Goal: Task Accomplishment & Management: Use online tool/utility

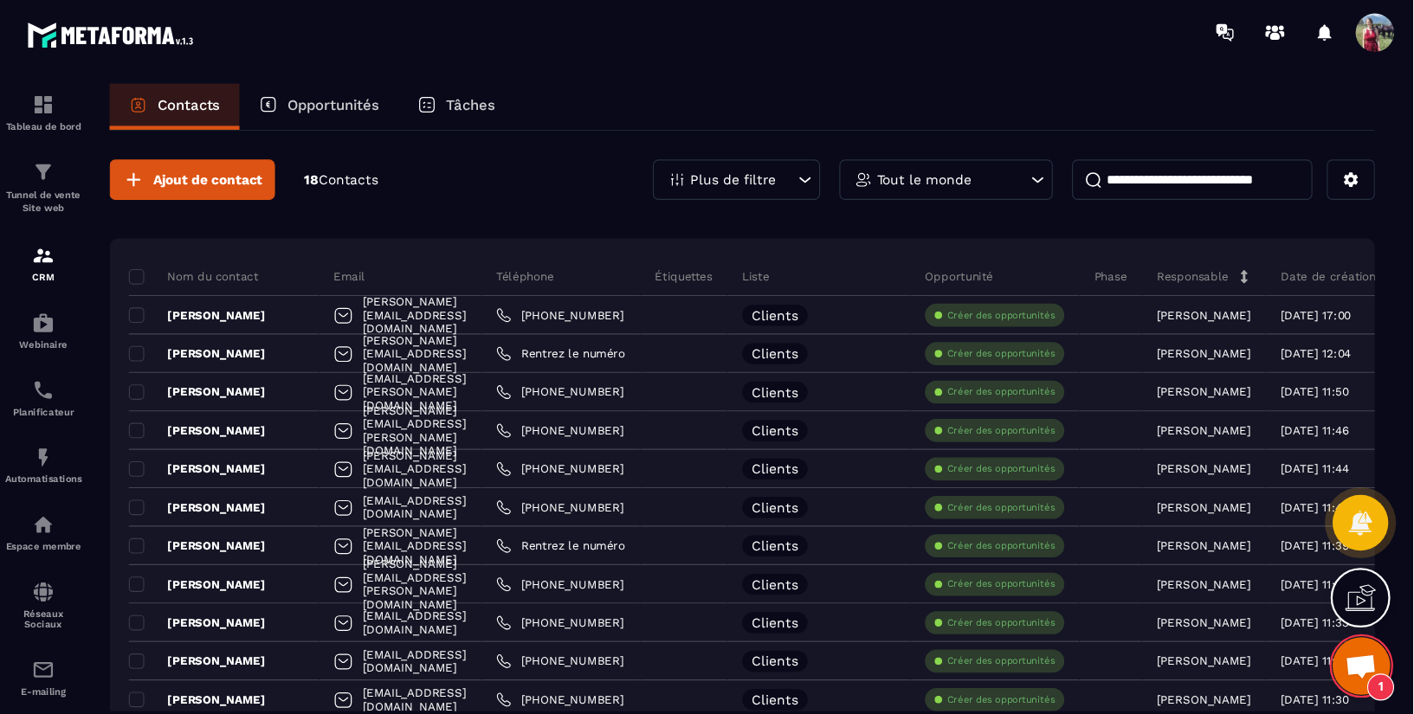
scroll to position [2871, 0]
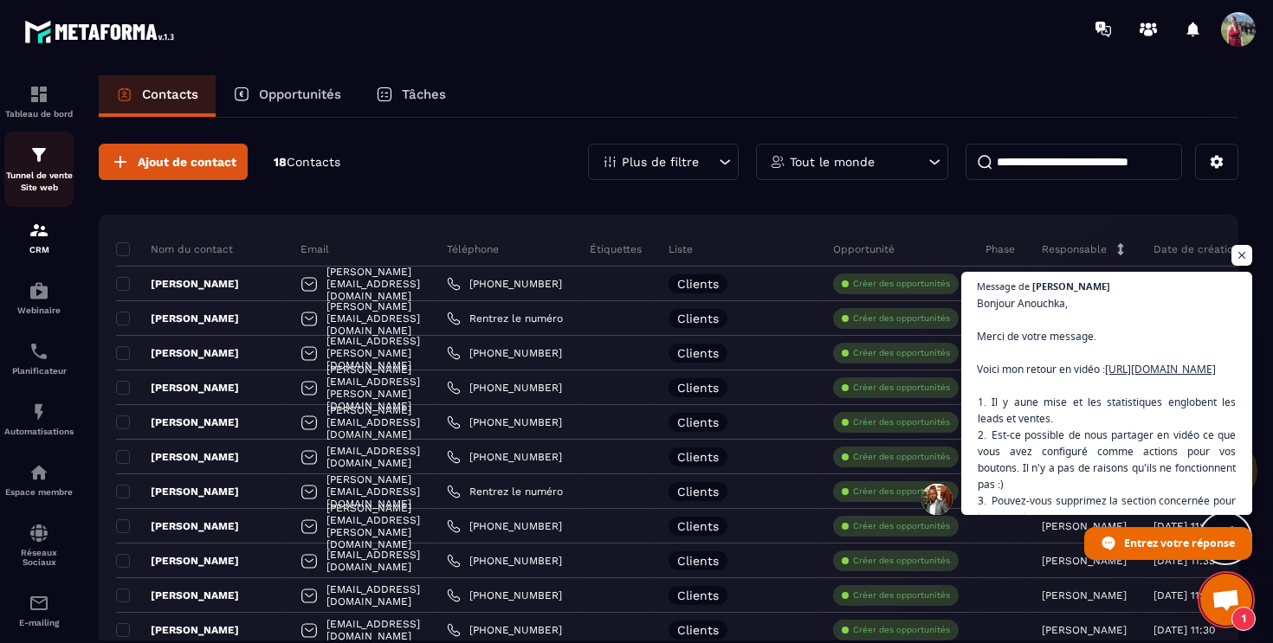
click at [31, 197] on link "Tunnel de vente Site web" at bounding box center [38, 169] width 69 height 75
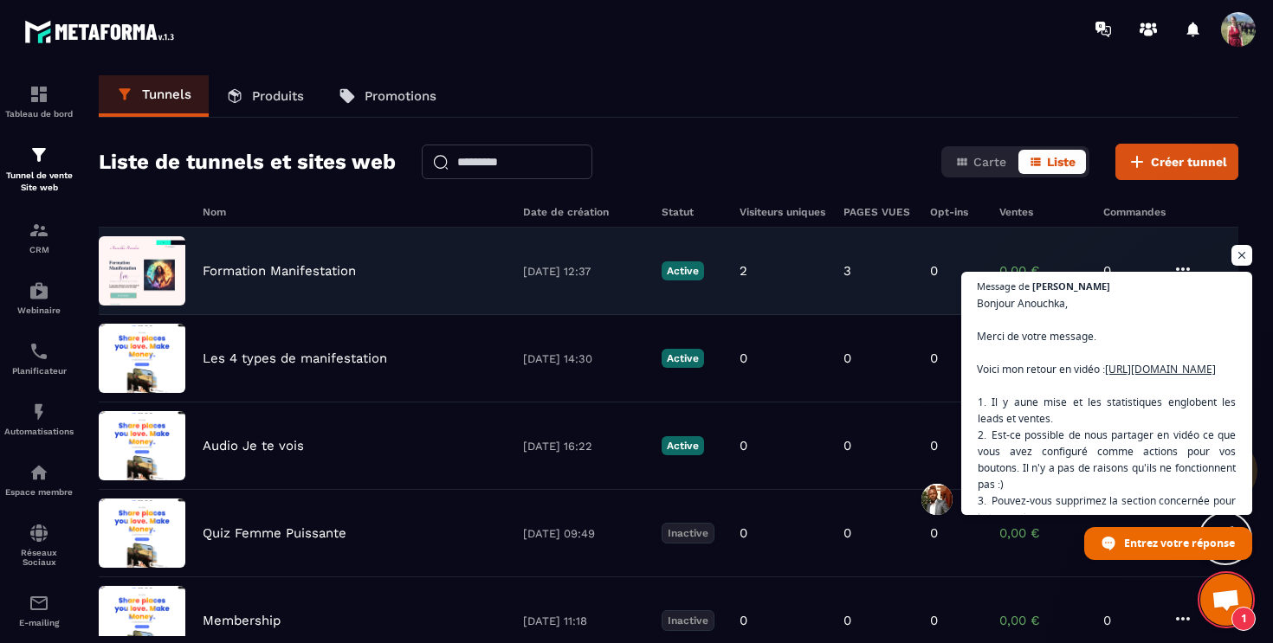
click at [289, 270] on p "Formation Manifestation" at bounding box center [279, 271] width 153 height 16
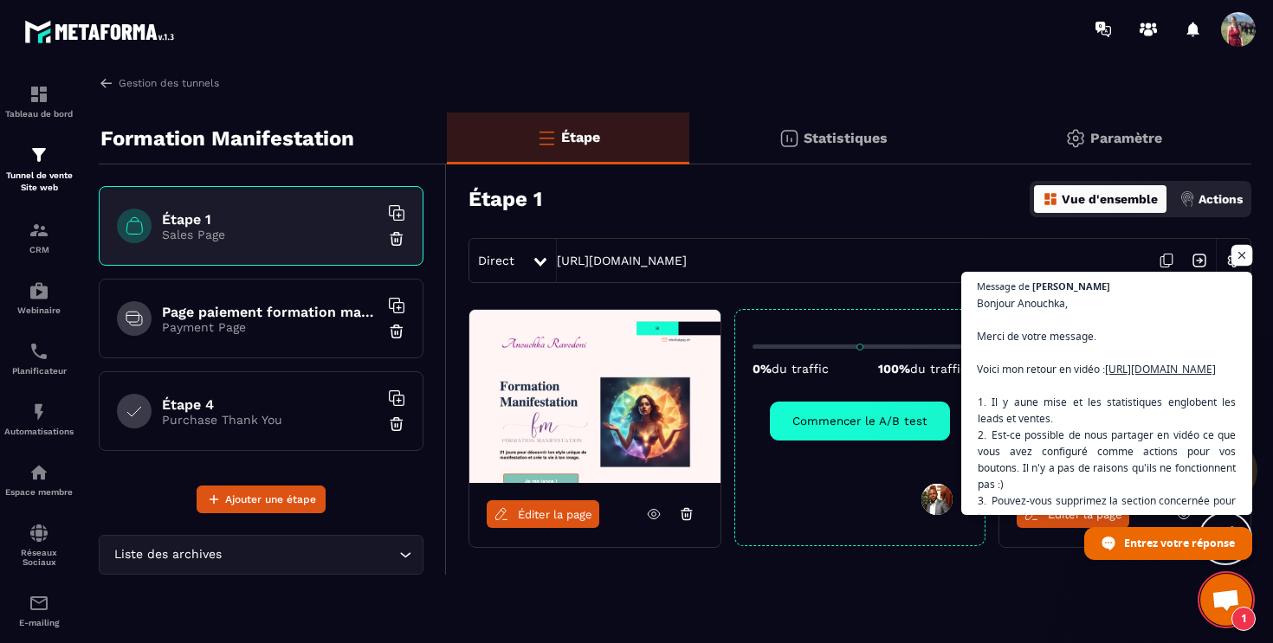
click at [1242, 255] on span "Ouvrir le chat" at bounding box center [1242, 256] width 22 height 22
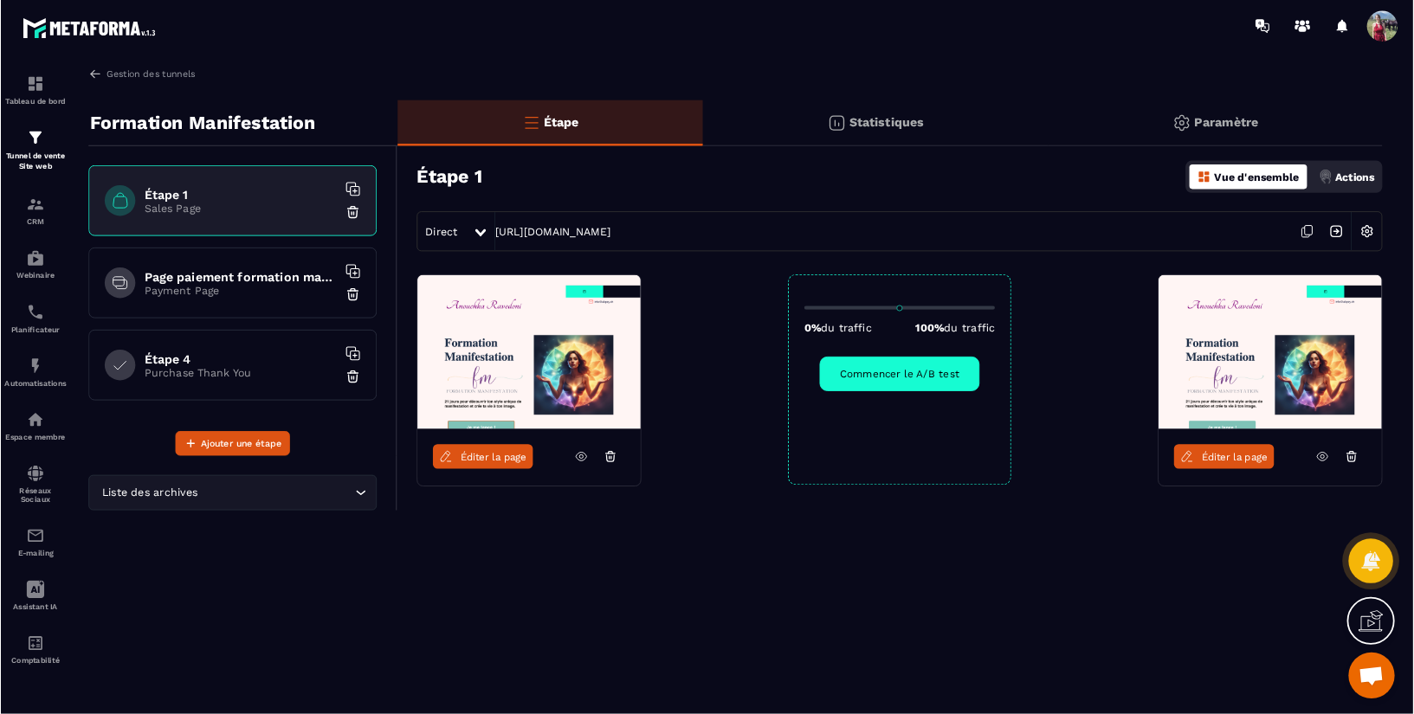
scroll to position [2588, 0]
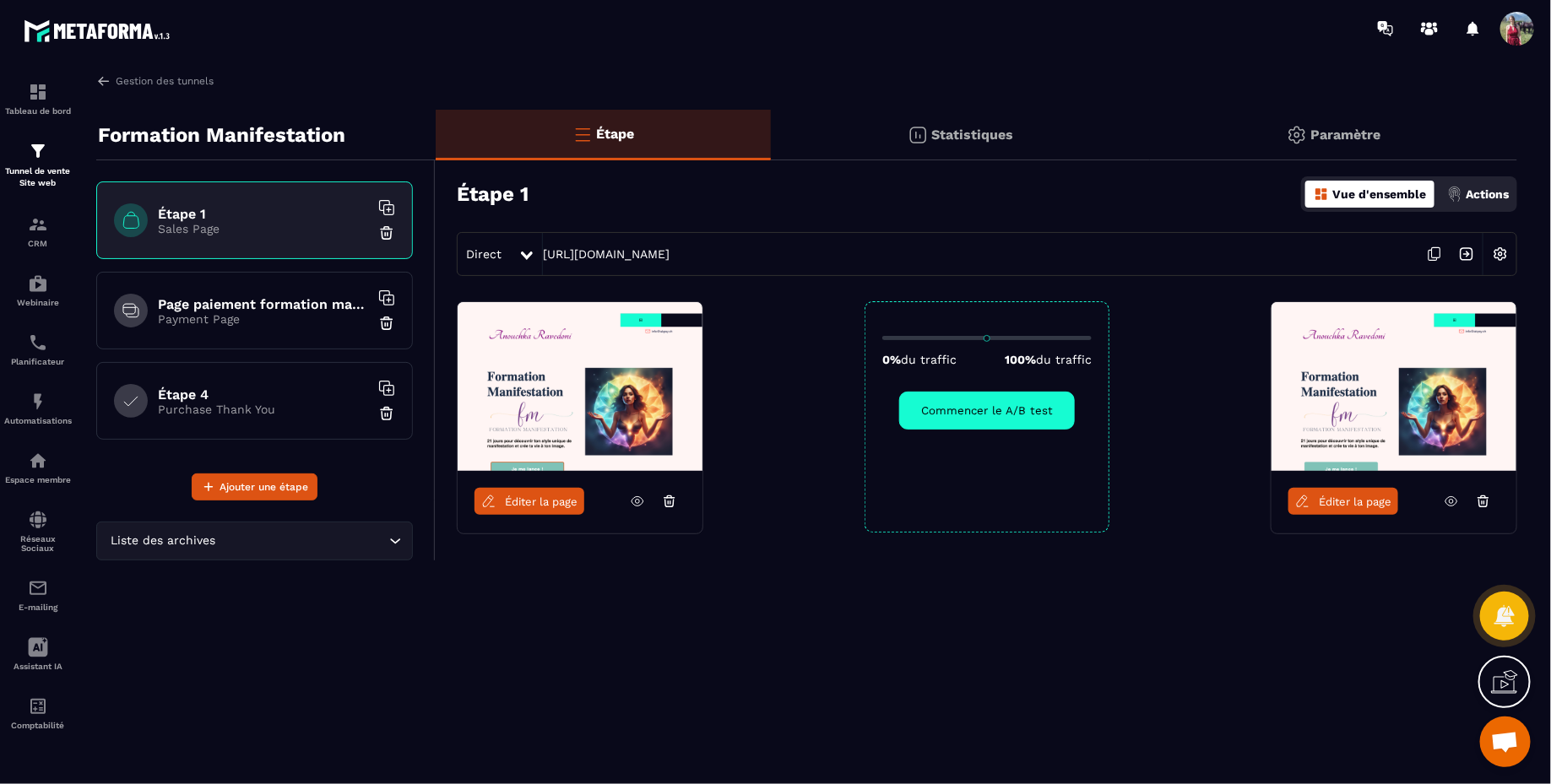
click at [1241, 500] on icon at bounding box center [1484, 503] width 9 height 7
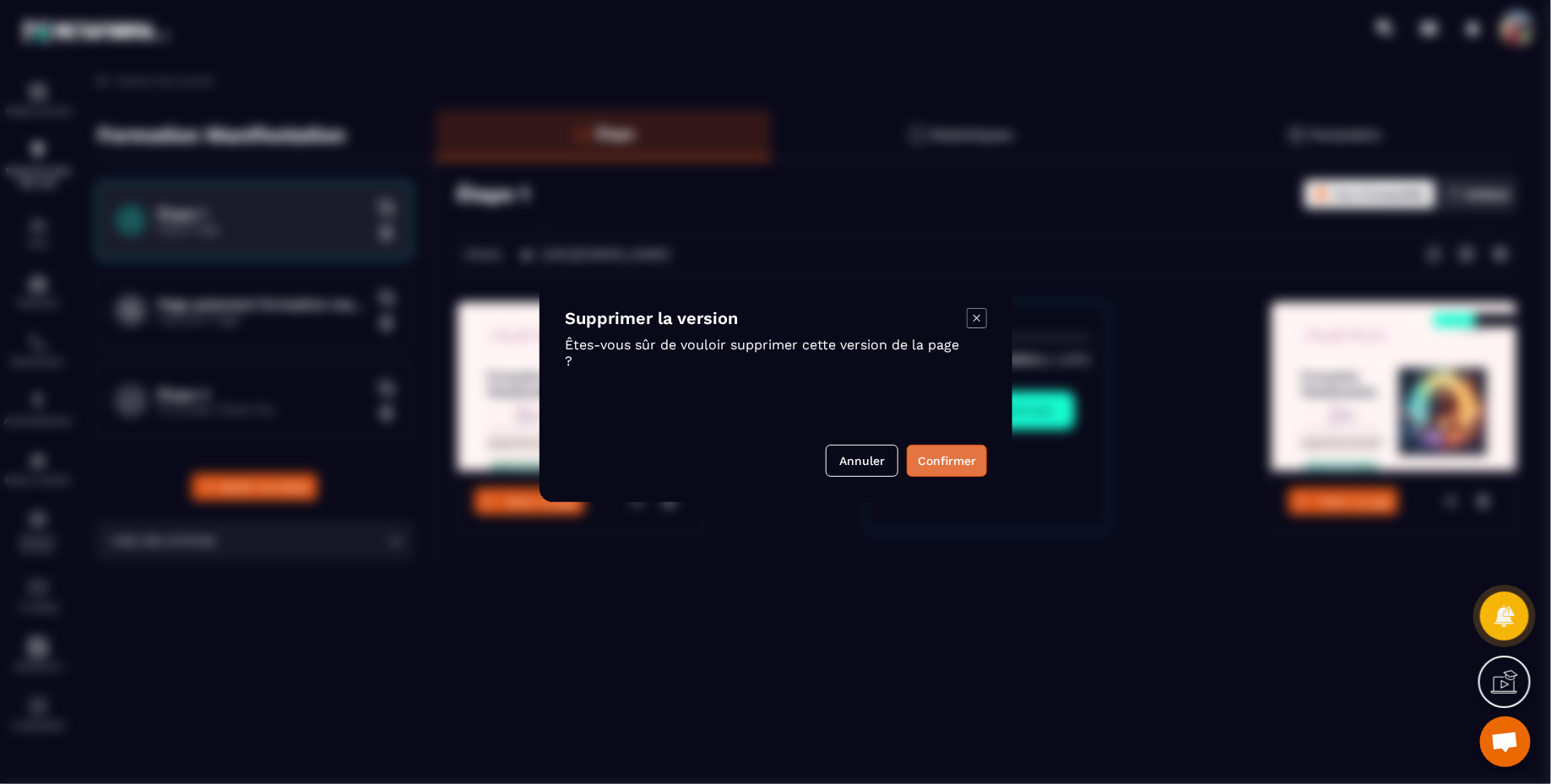
click at [947, 462] on button "Confirmer" at bounding box center [947, 460] width 80 height 32
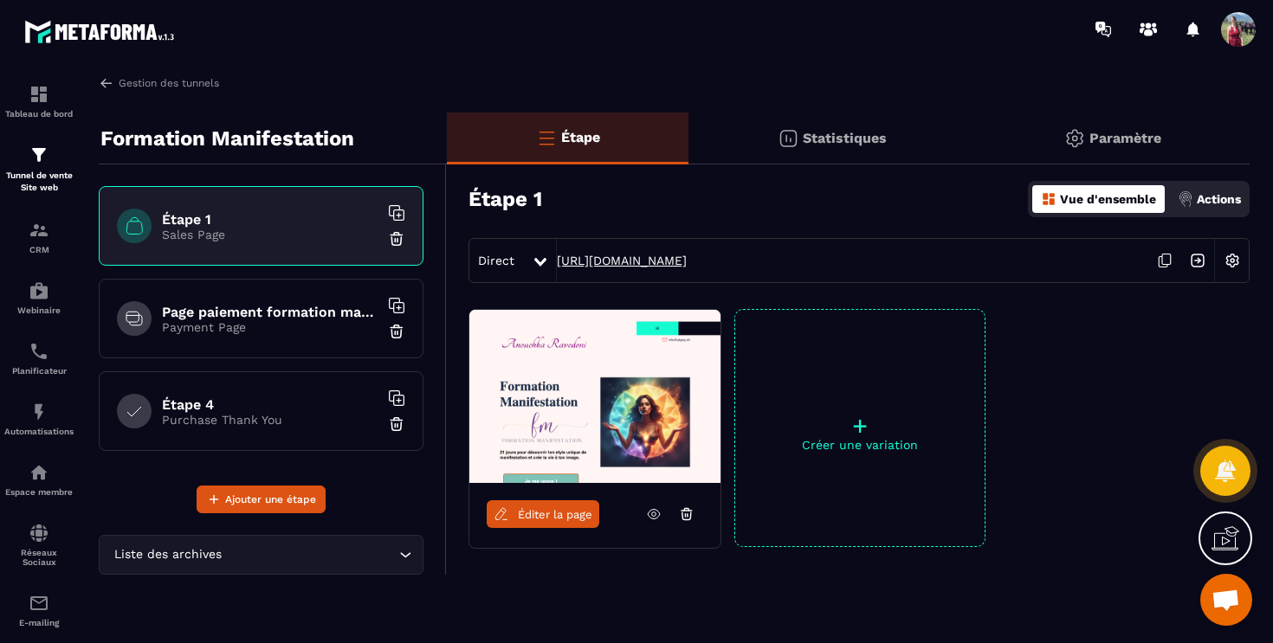
scroll to position [2757, 0]
click at [565, 524] on link "Éditer la page" at bounding box center [543, 514] width 113 height 28
